Goal: Task Accomplishment & Management: Use online tool/utility

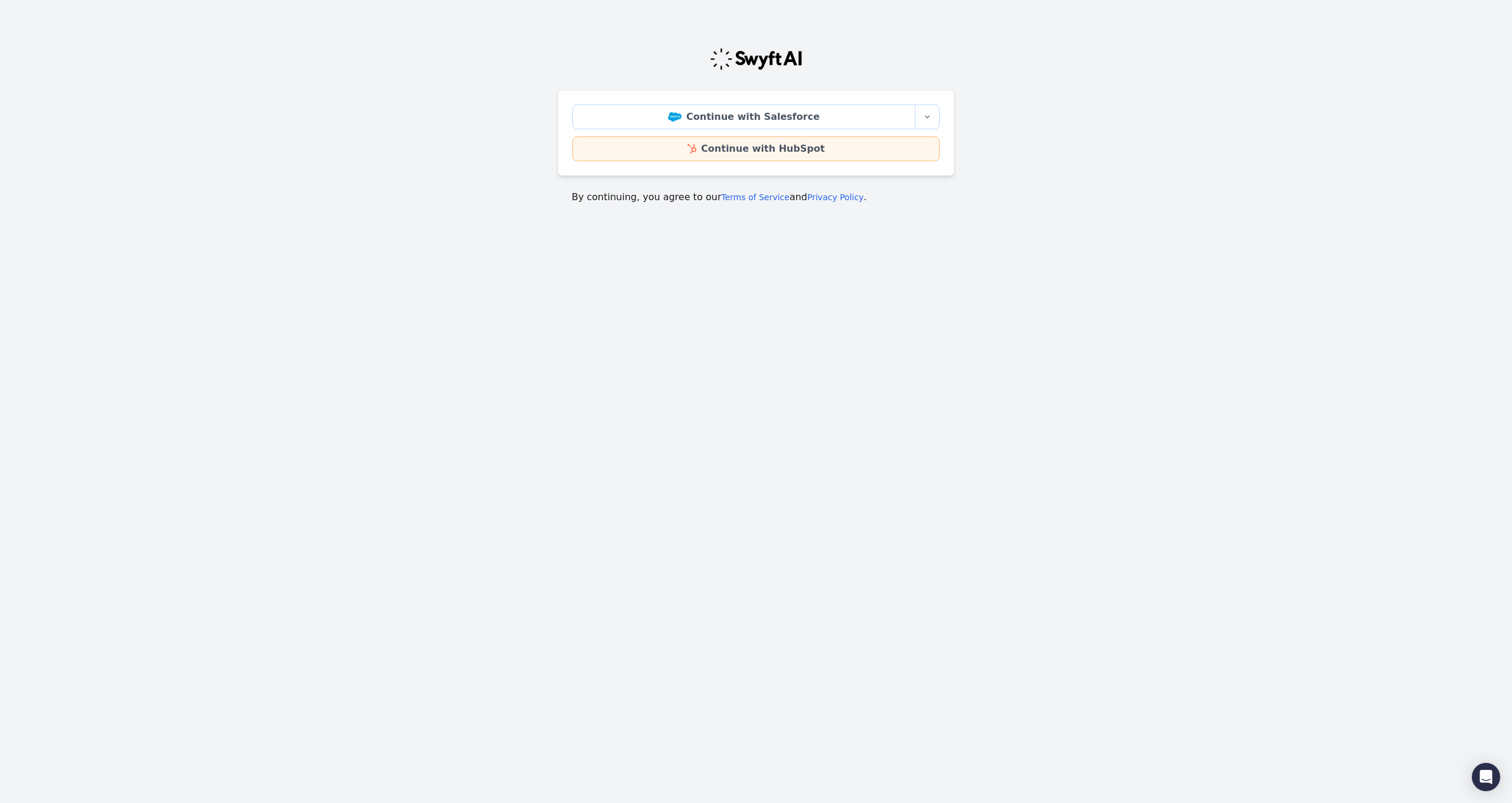
click at [796, 141] on link "Continue with HubSpot" at bounding box center [756, 149] width 368 height 25
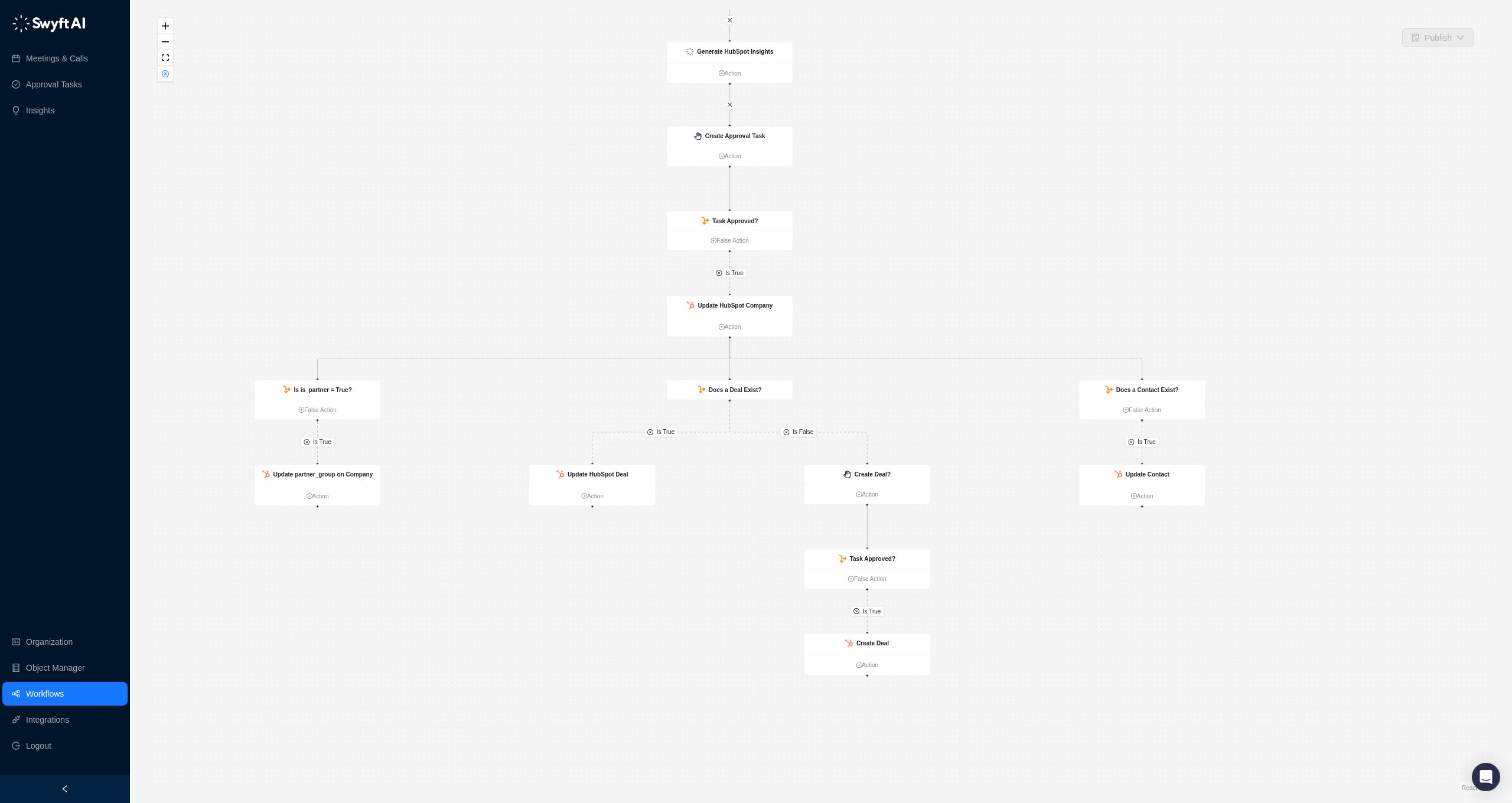
drag, startPoint x: 1002, startPoint y: 401, endPoint x: 873, endPoint y: 291, distance: 169.5
click at [873, 291] on div "Is True Is True Is True Is False Is True Is True Call Completed Action Create A…" at bounding box center [821, 402] width 1344 height 785
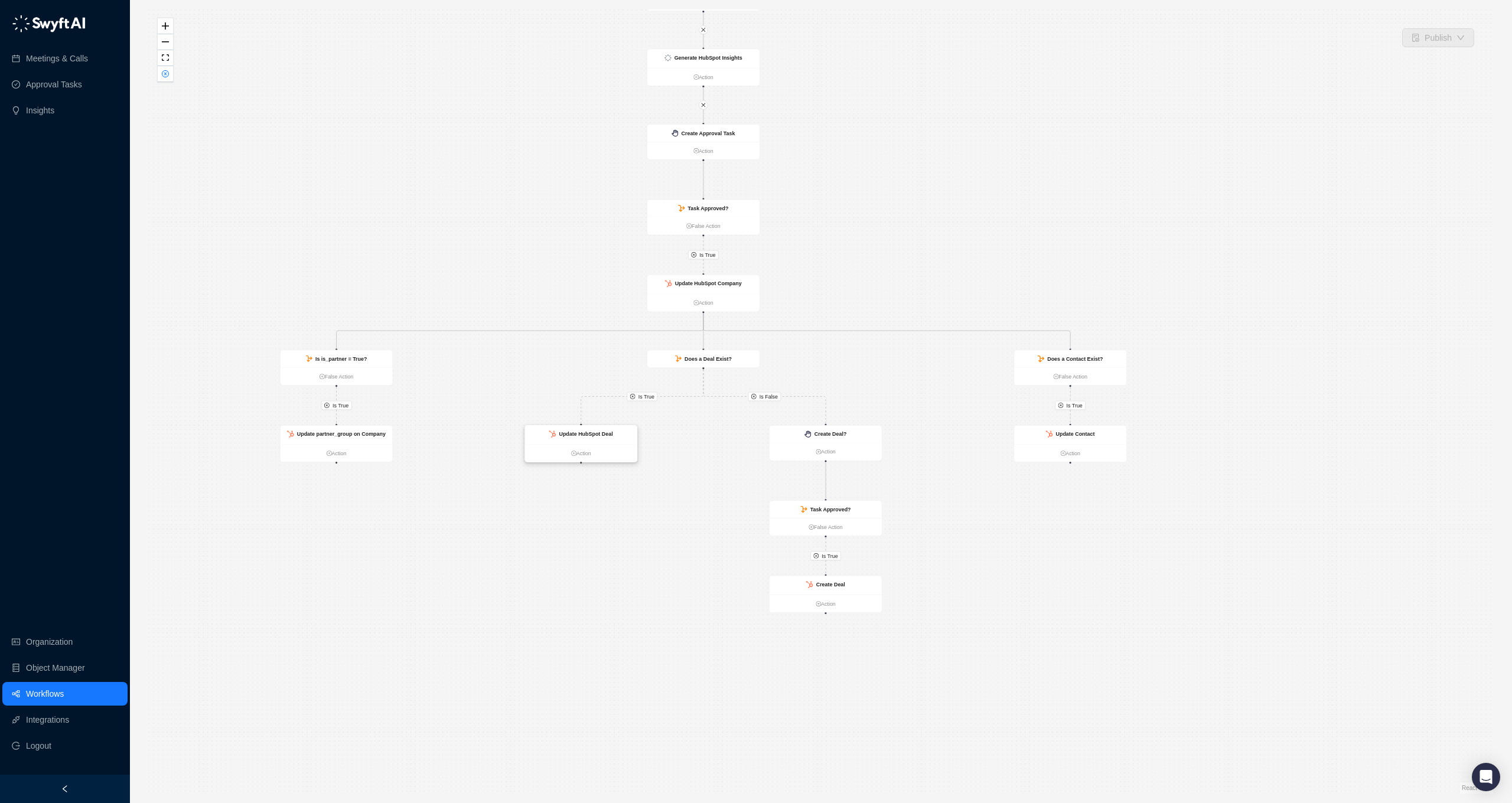
click at [604, 427] on div "Update HubSpot Deal" at bounding box center [580, 435] width 113 height 19
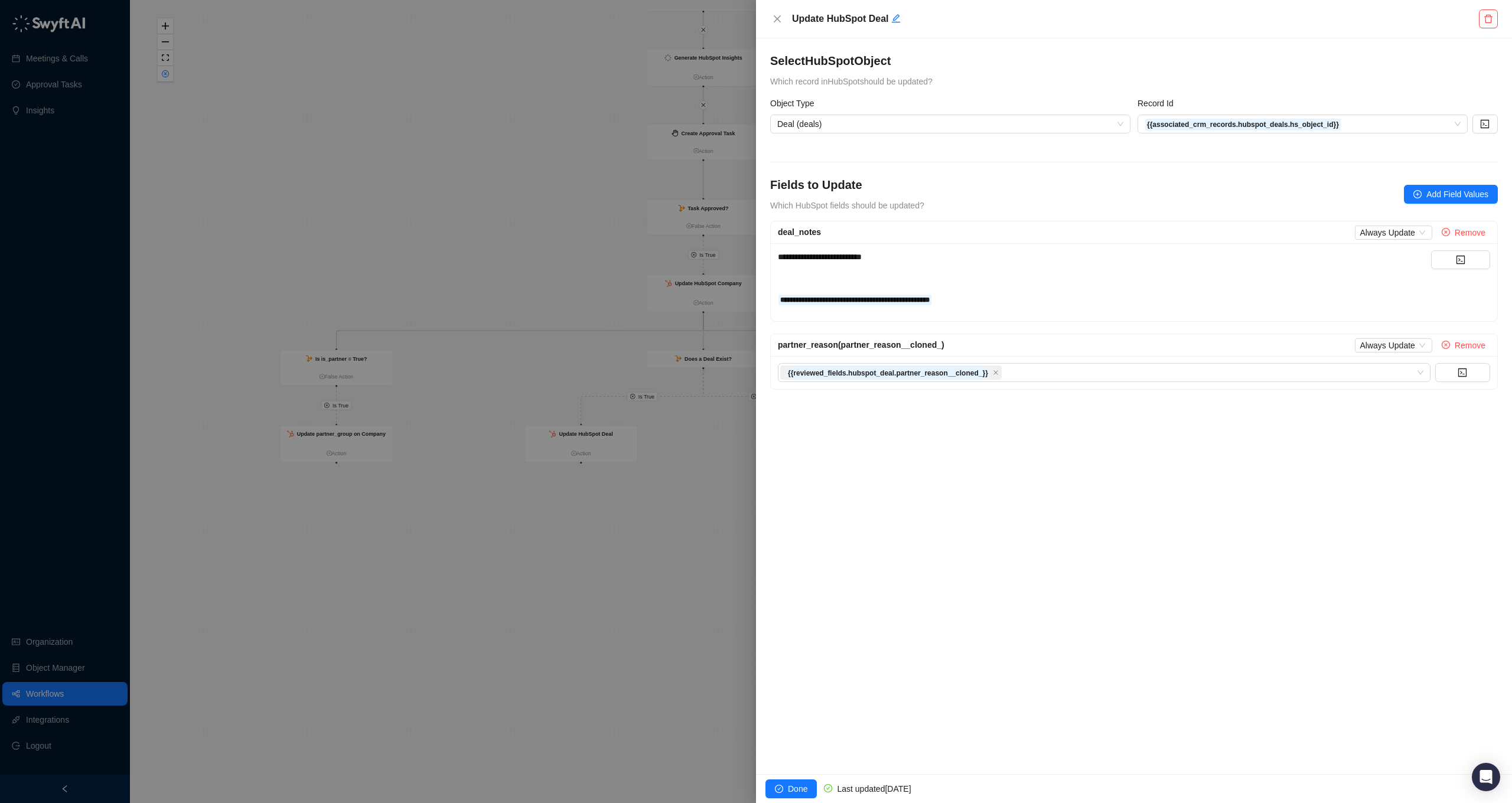
click at [676, 78] on div at bounding box center [756, 402] width 1512 height 803
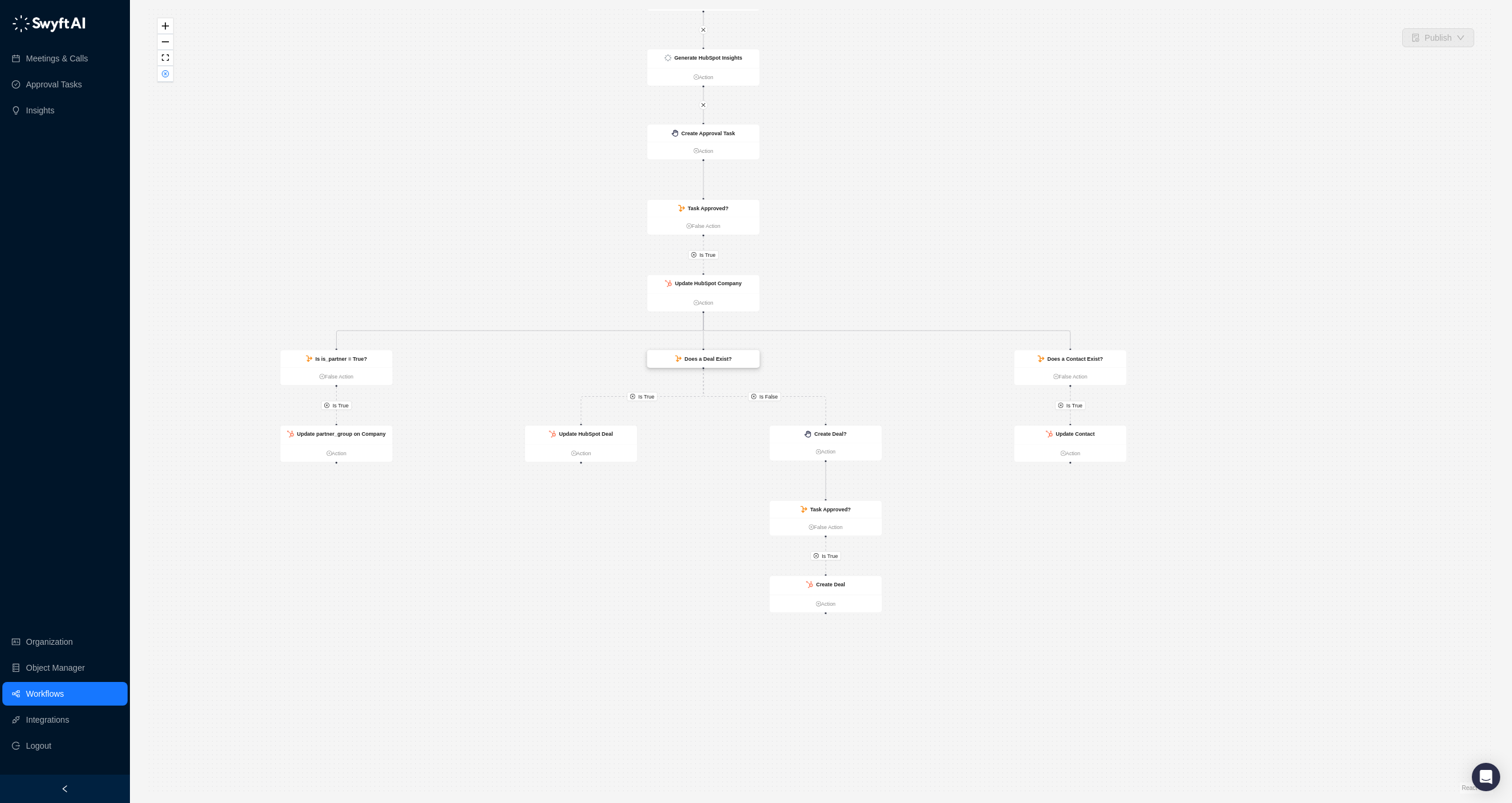
click at [729, 353] on div "Does a Deal Exist?" at bounding box center [703, 359] width 113 height 17
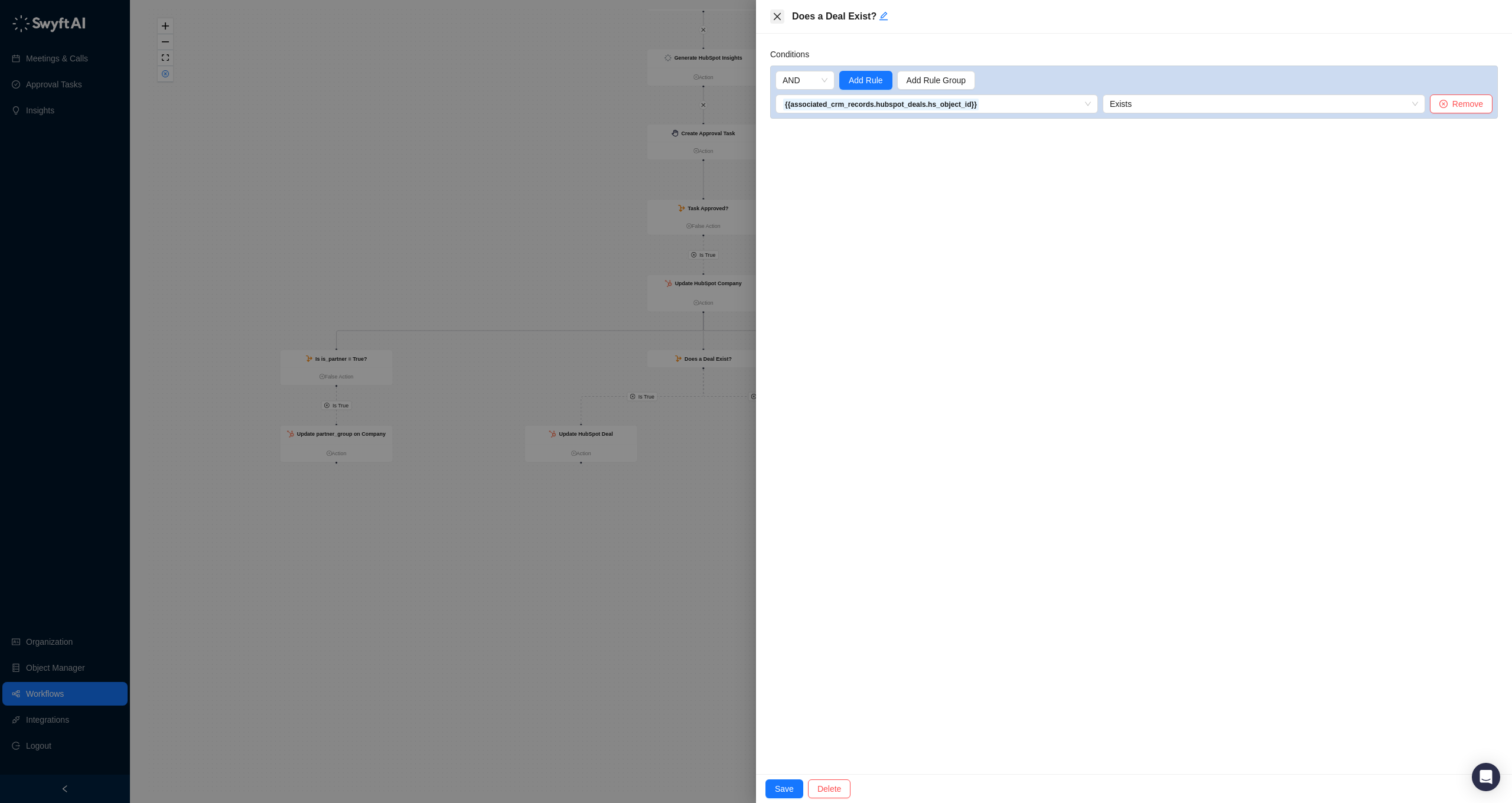
click at [776, 12] on icon "close" at bounding box center [777, 16] width 10 height 10
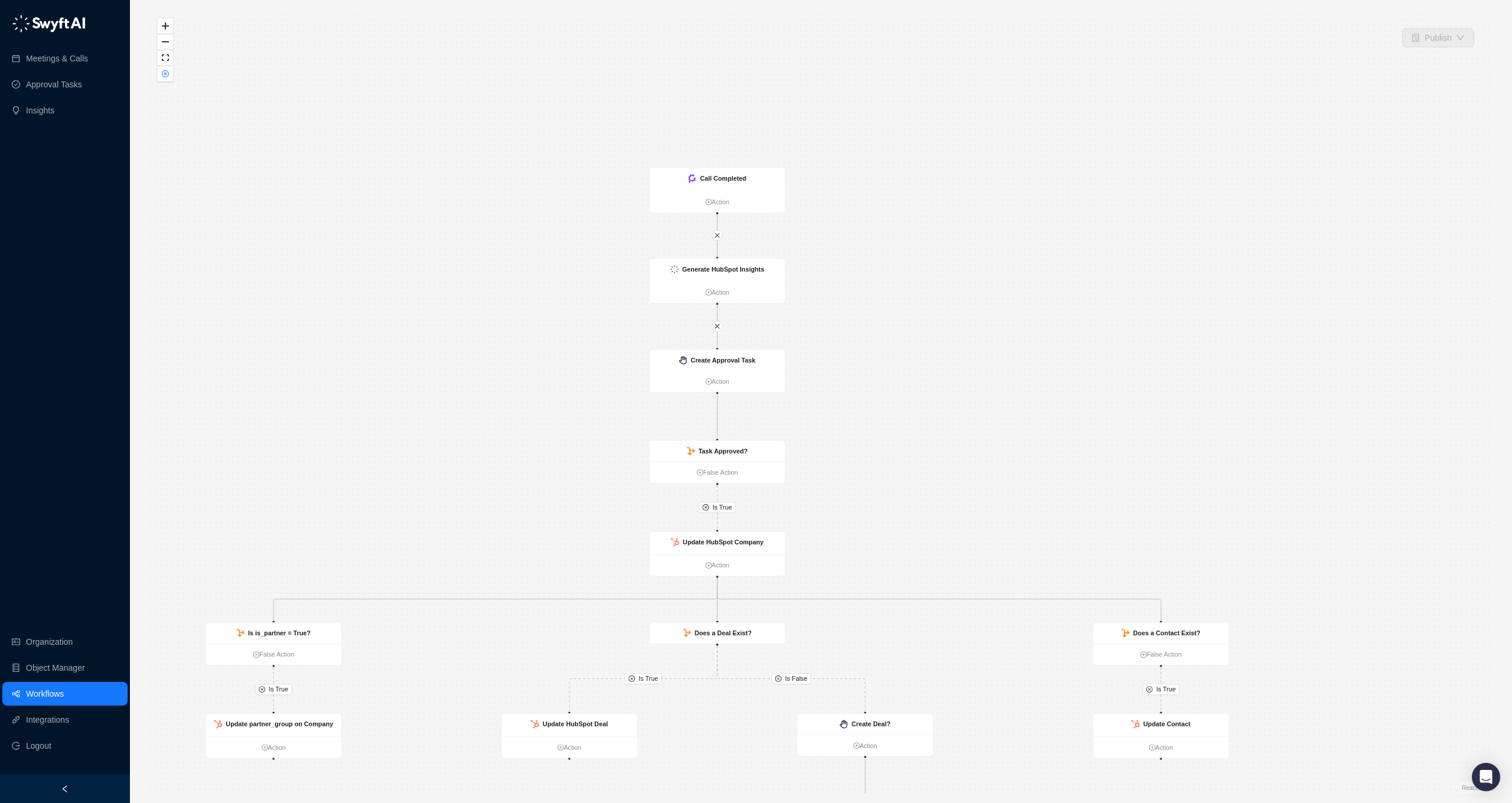
drag, startPoint x: 894, startPoint y: 221, endPoint x: 909, endPoint y: 480, distance: 259.4
click at [909, 480] on div "Is True Is True Is True Is False Is True Is True Call Completed Action Create A…" at bounding box center [821, 402] width 1344 height 785
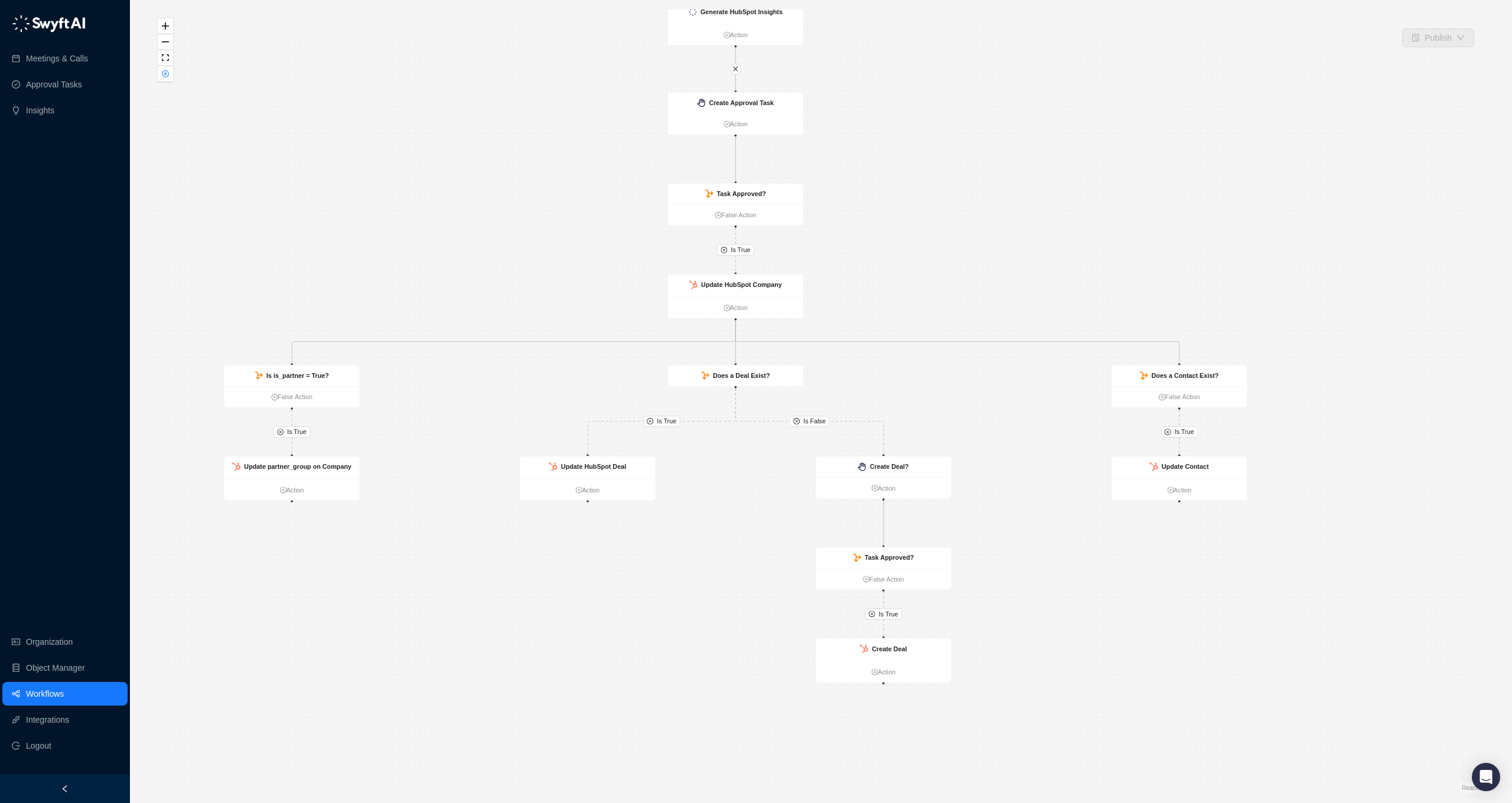
drag, startPoint x: 872, startPoint y: 495, endPoint x: 890, endPoint y: 235, distance: 260.6
click at [890, 235] on div "Is True Is True Is True Is False Is True Is True Call Completed Action Create A…" at bounding box center [821, 402] width 1344 height 785
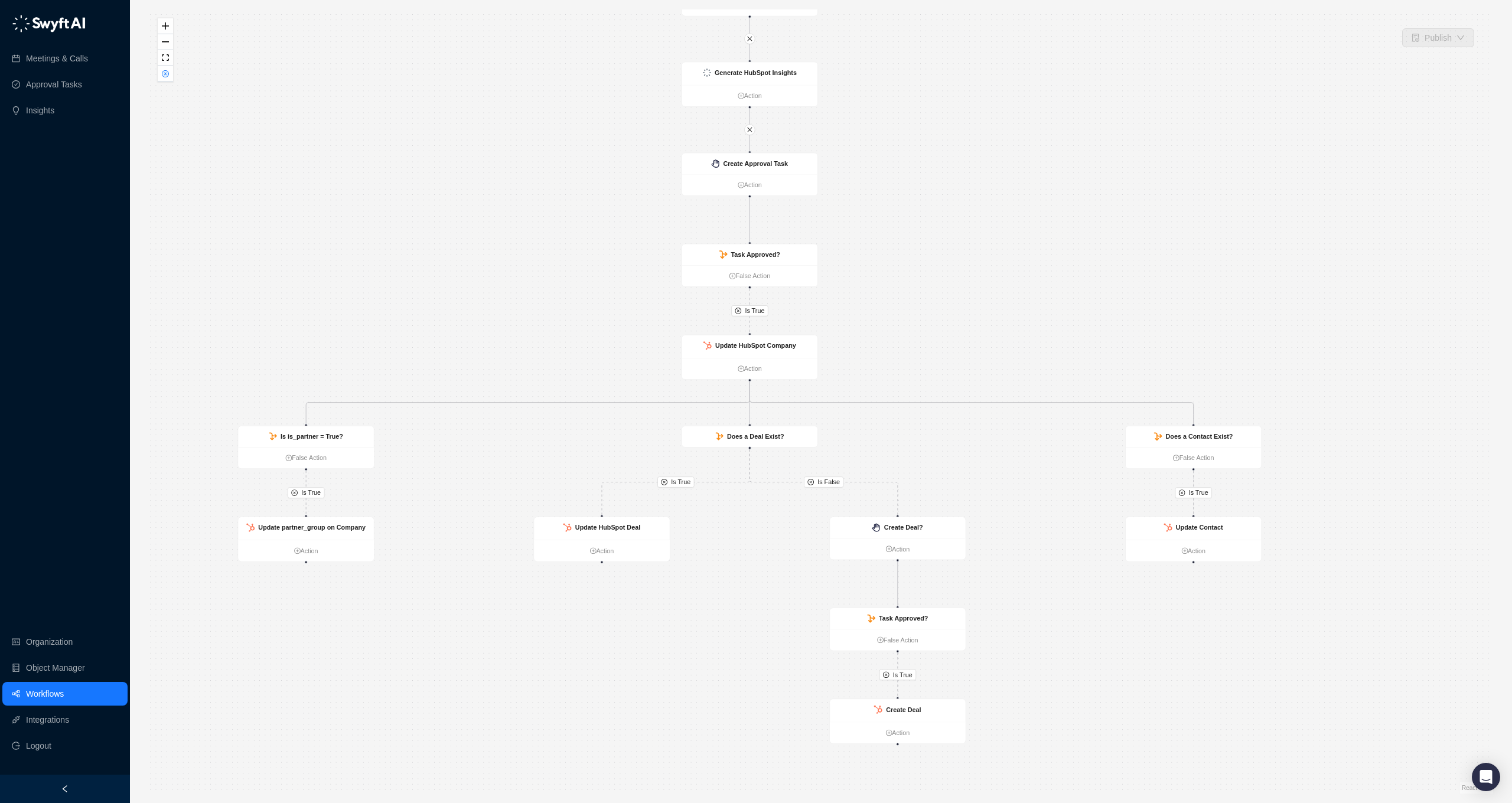
drag, startPoint x: 1017, startPoint y: 612, endPoint x: 1031, endPoint y: 677, distance: 66.5
click at [1031, 677] on div "Is True Is True Is True Is False Is True Is True Call Completed Action Create A…" at bounding box center [821, 402] width 1344 height 785
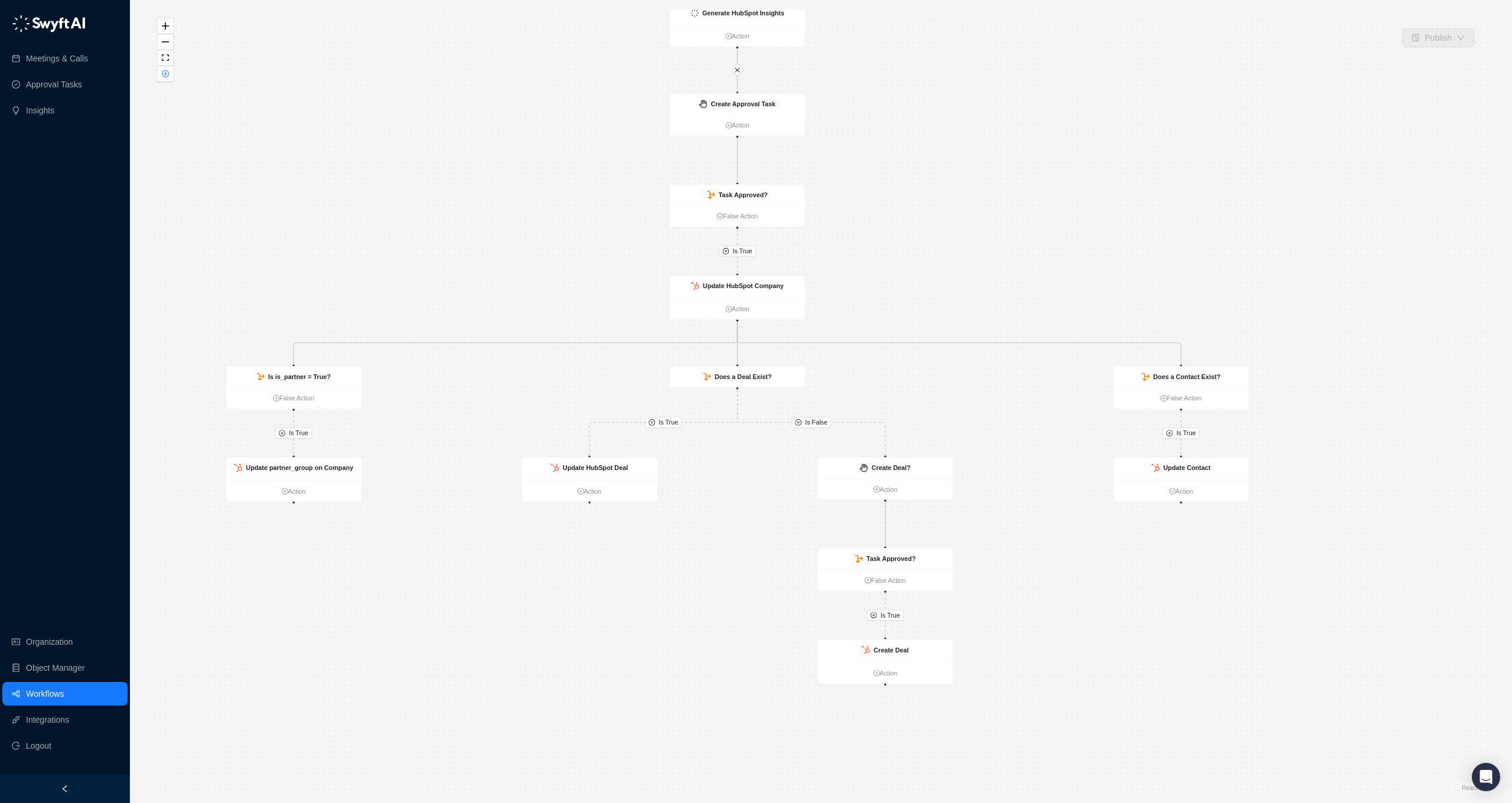
drag, startPoint x: 1018, startPoint y: 585, endPoint x: 1005, endPoint y: 523, distance: 63.3
click at [1006, 525] on div "Is True Is True Is True Is False Is True Is True Call Completed Action Create A…" at bounding box center [821, 402] width 1344 height 785
